Goal: Task Accomplishment & Management: Complete application form

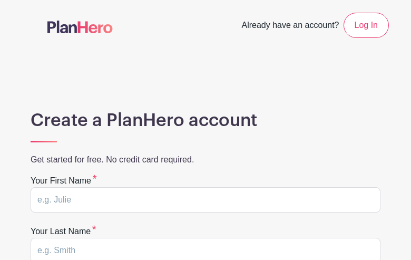
type input "UOPdgDZQxwZGc"
type input "HfgEoMZHmGRx"
type input "amy.harris@bcbsnc.com"
